Goal: Task Accomplishment & Management: Manage account settings

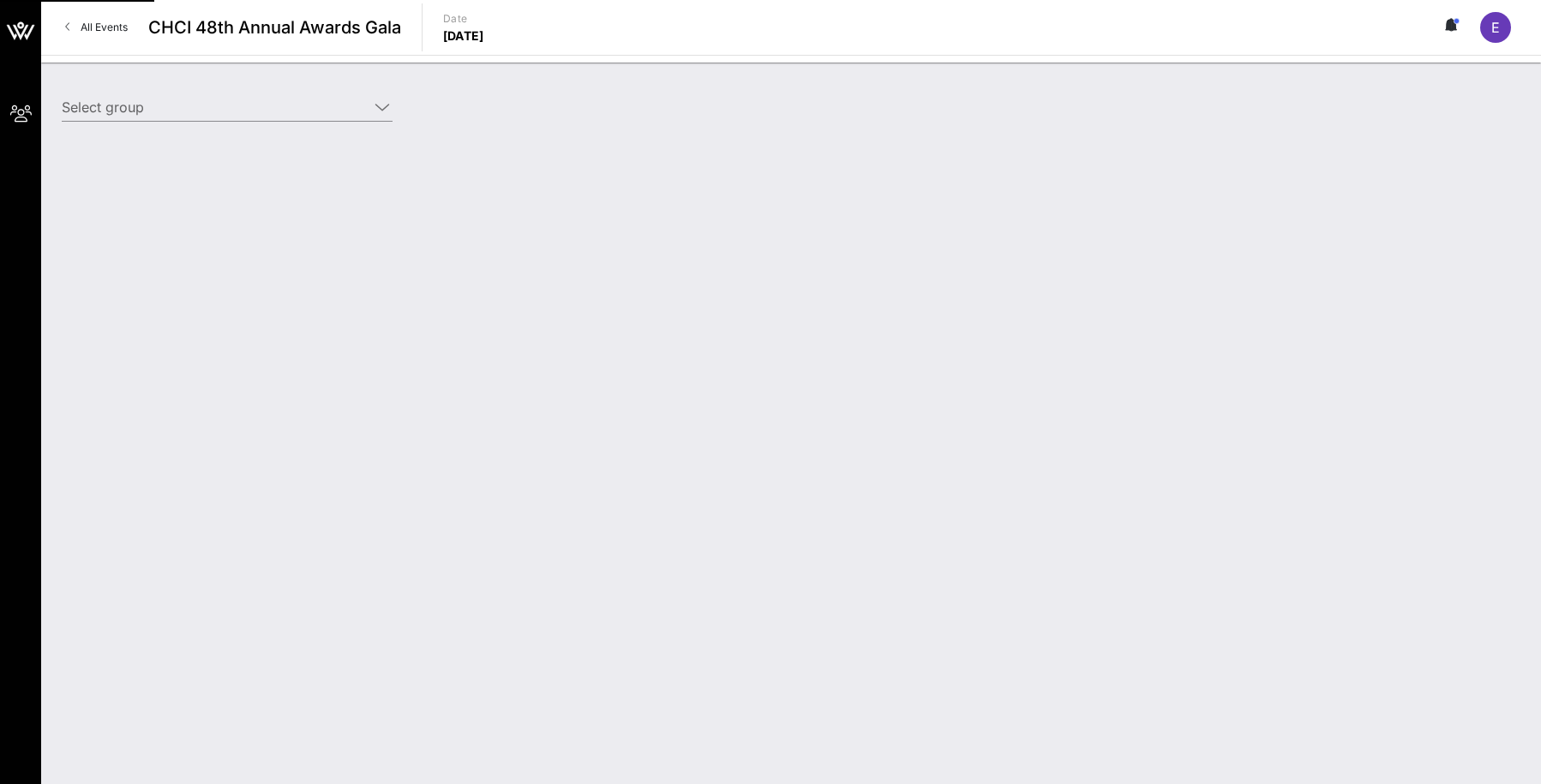
type input "American Beverage Association (American Beverage Association) [[PERSON_NAME], […"
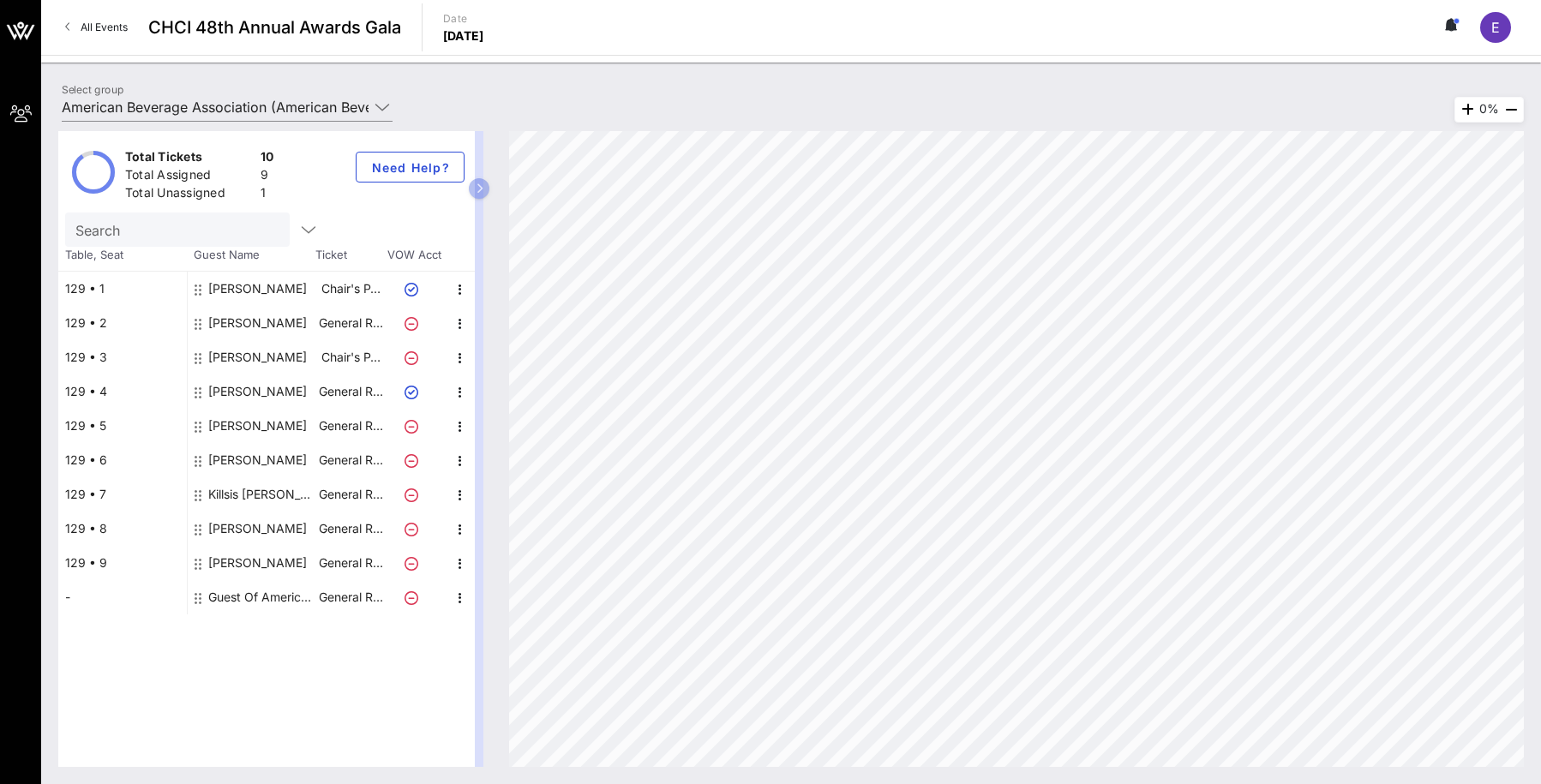
click at [1451, 27] on icon at bounding box center [1454, 25] width 5 height 11
